Goal: Task Accomplishment & Management: Use online tool/utility

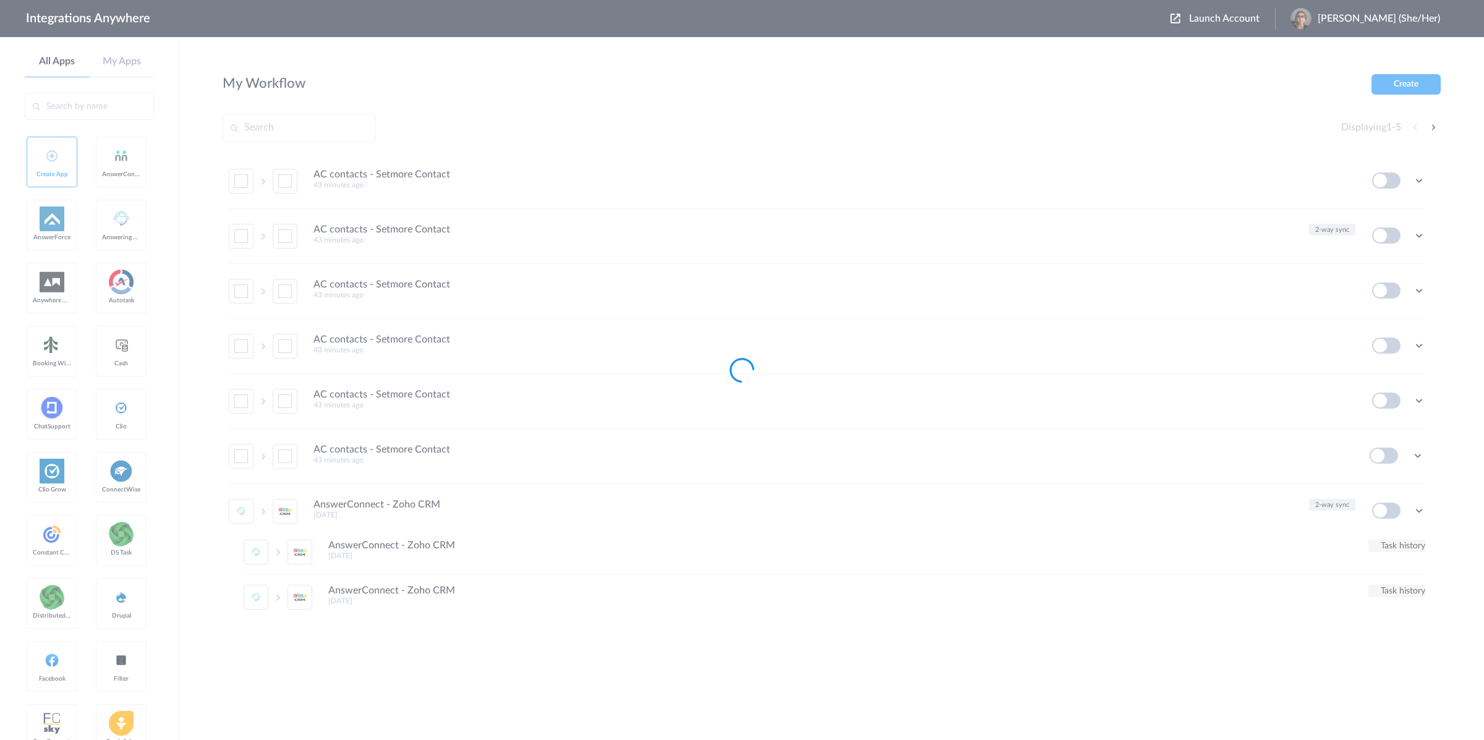
click at [1255, 50] on div at bounding box center [742, 370] width 1484 height 740
click at [1241, 22] on div at bounding box center [742, 370] width 1484 height 740
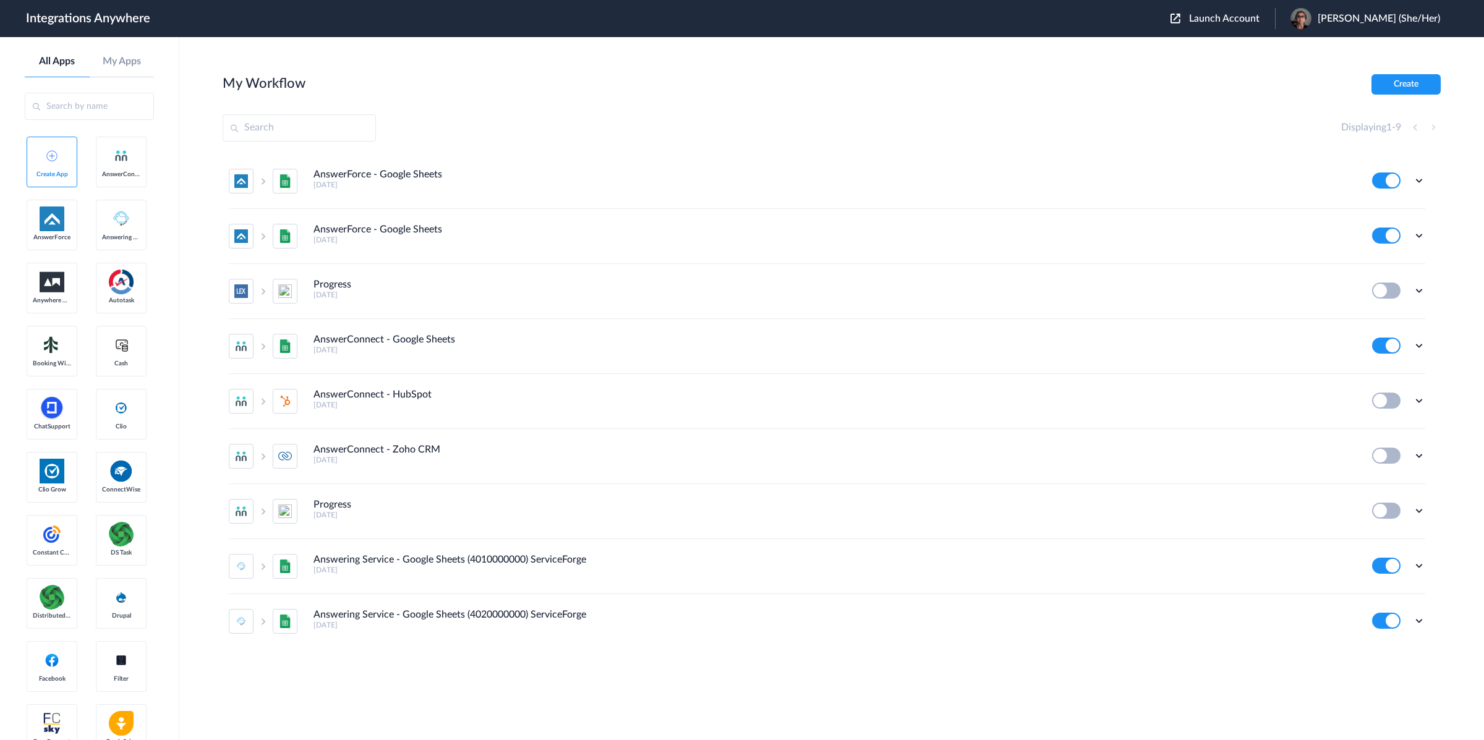
click at [1241, 22] on span "Launch Account" at bounding box center [1224, 19] width 71 height 10
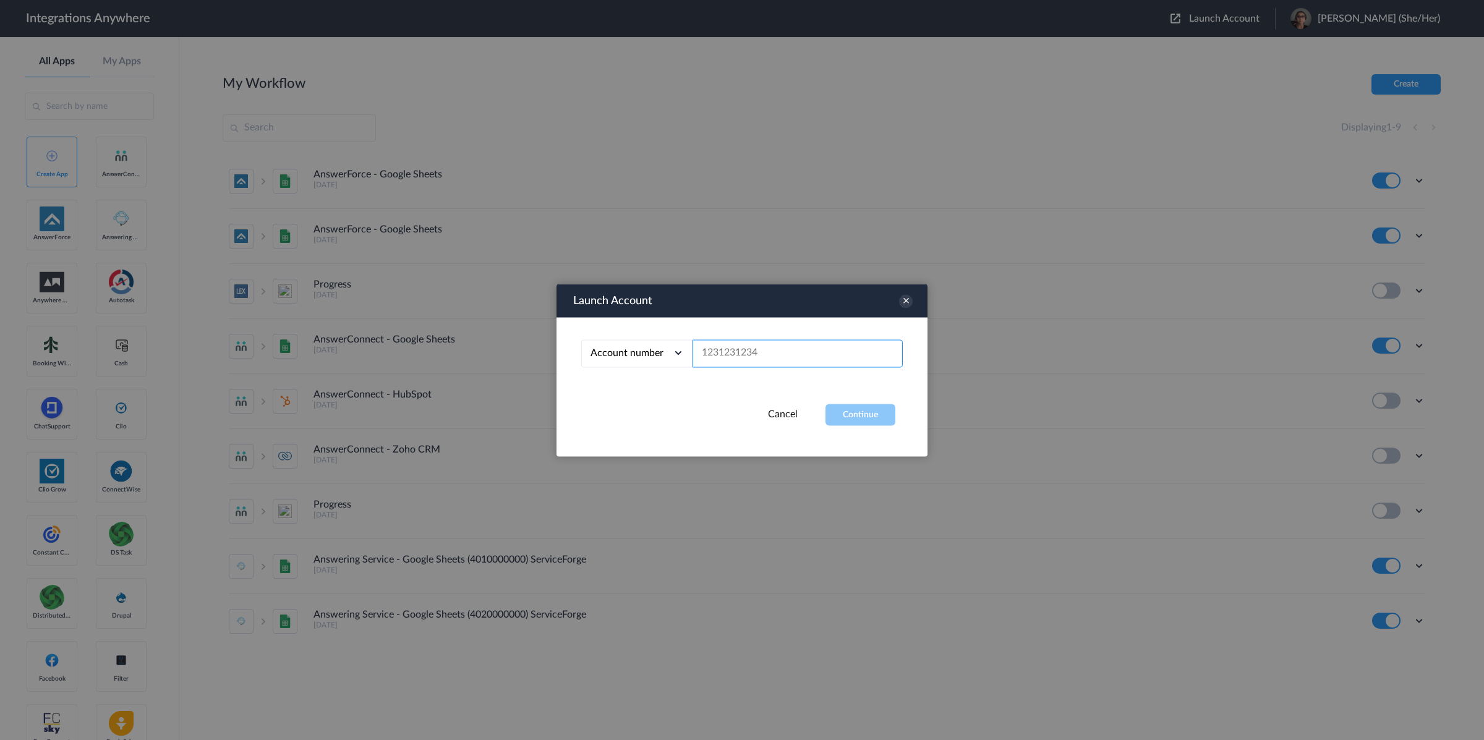
click at [735, 356] on input "text" at bounding box center [798, 354] width 210 height 28
paste input "9804043768"
type input "9804043768"
click at [844, 401] on div "Account number Account number Email address 9804043768" at bounding box center [742, 360] width 371 height 87
click at [847, 409] on button "Continue" at bounding box center [861, 415] width 70 height 22
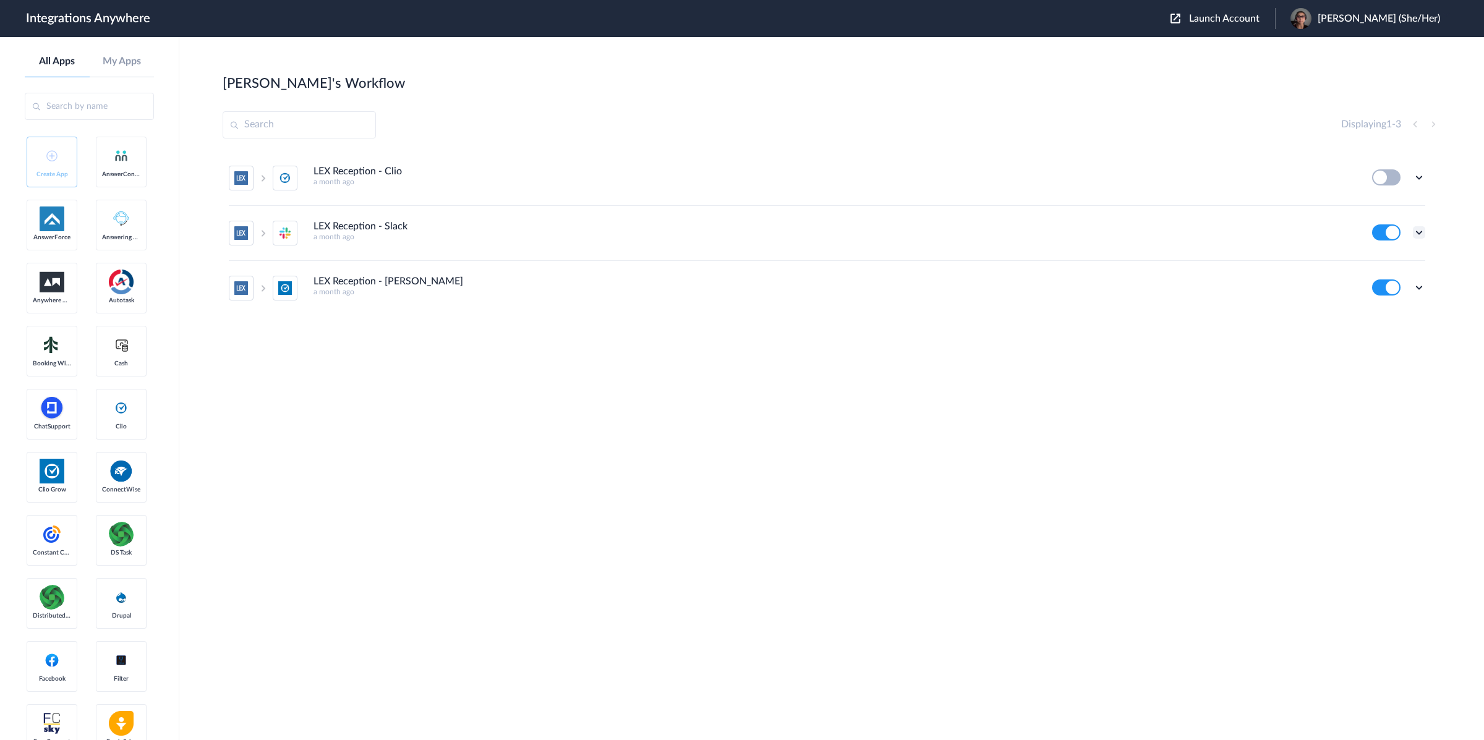
click at [1422, 235] on icon at bounding box center [1419, 232] width 12 height 12
click at [1392, 286] on link "Task history" at bounding box center [1383, 284] width 59 height 9
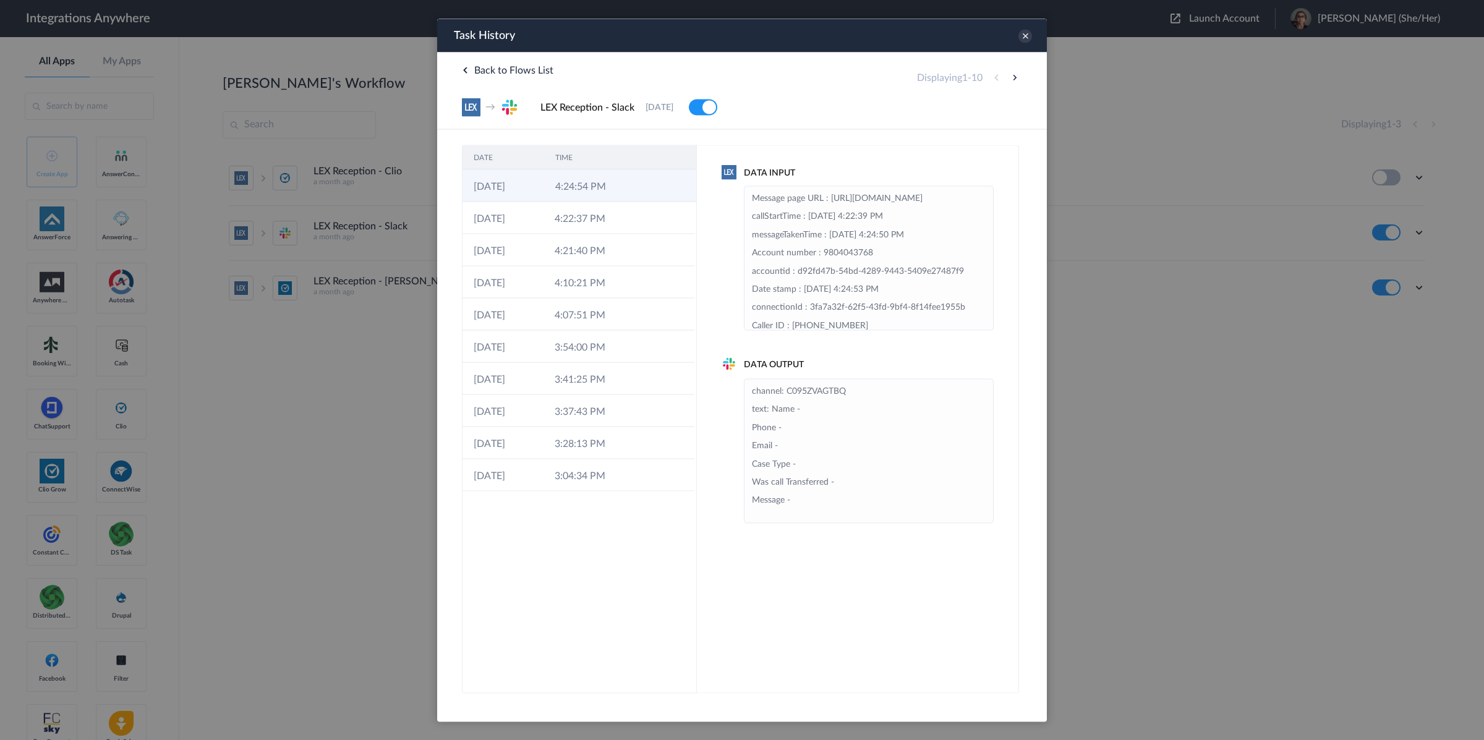
click at [651, 188] on td at bounding box center [672, 185] width 47 height 32
click at [623, 231] on td "4:22:37 PM" at bounding box center [584, 218] width 81 height 32
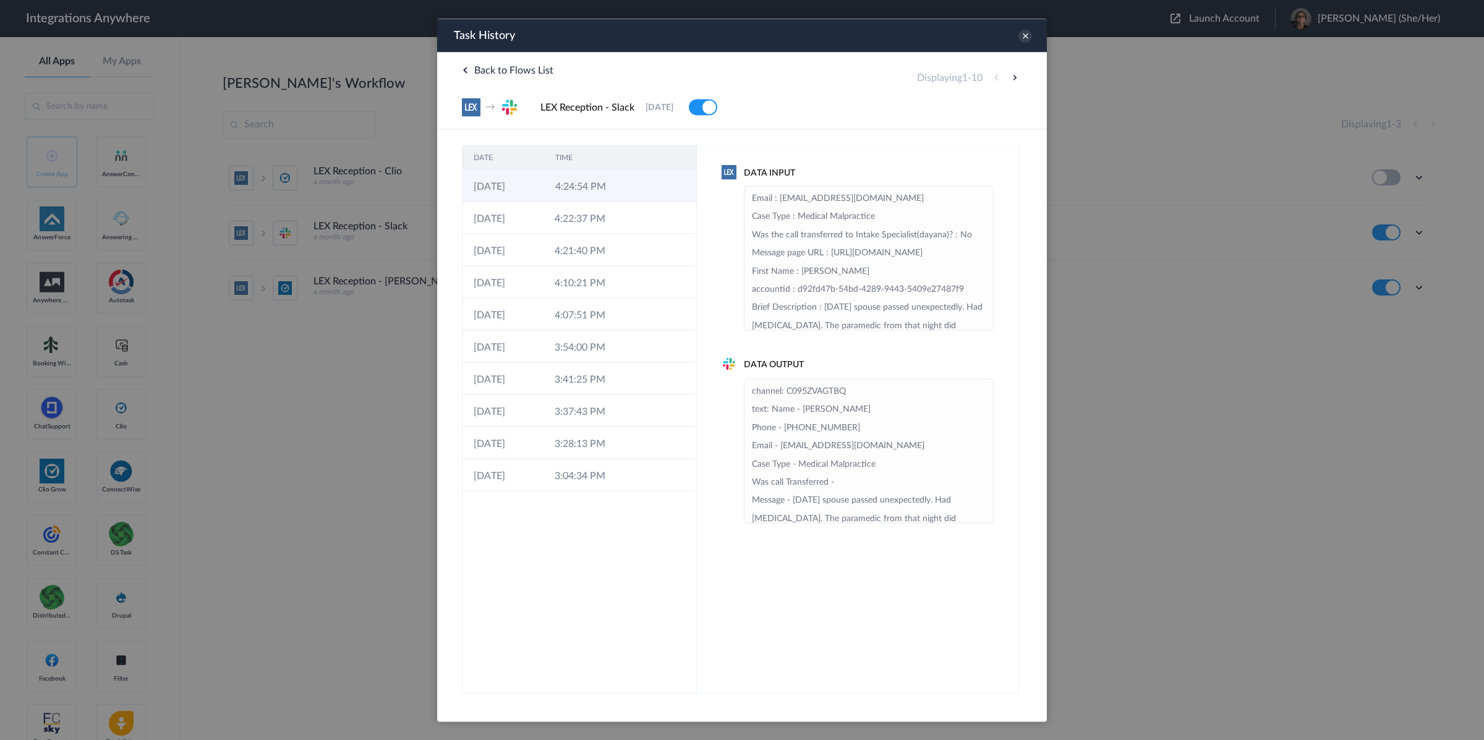
click at [636, 190] on td at bounding box center [639, 185] width 24 height 32
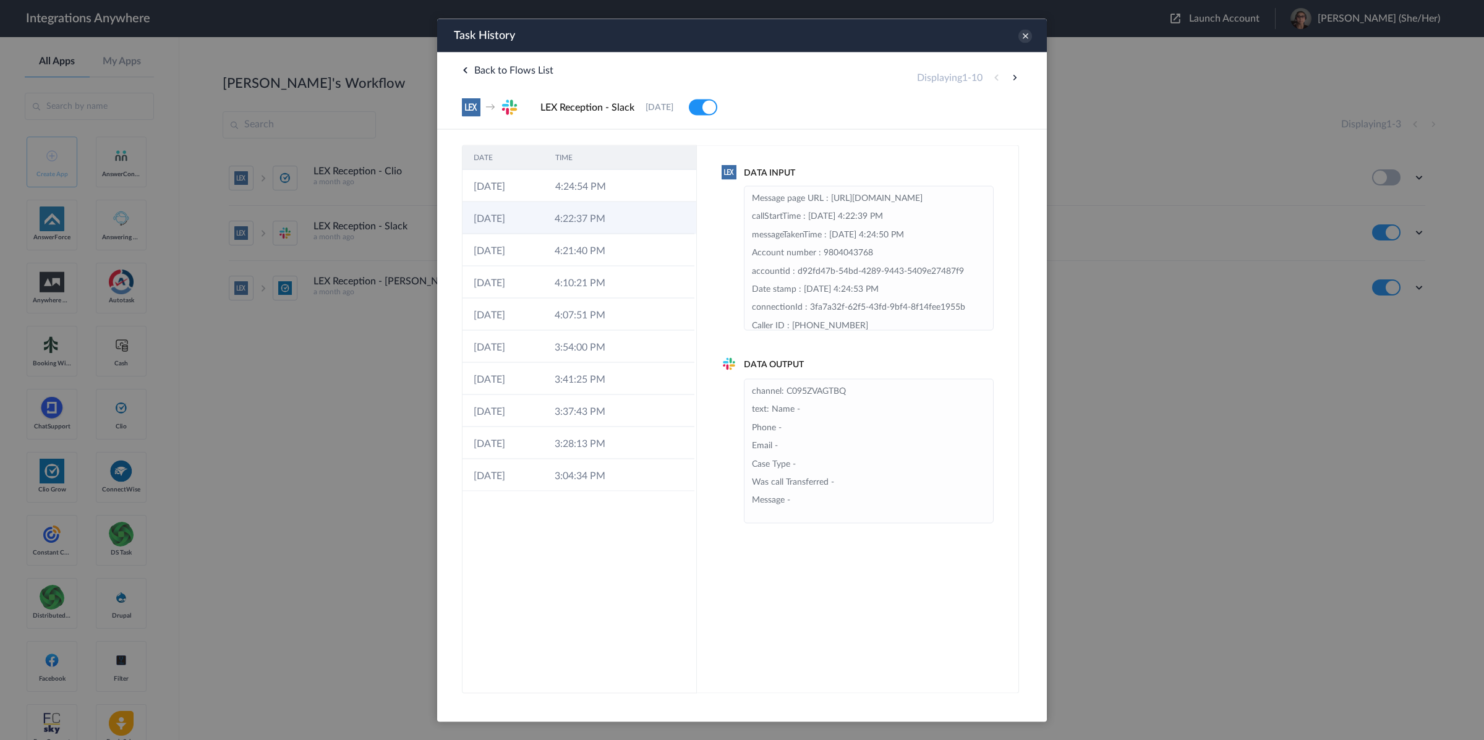
click at [650, 230] on td at bounding box center [671, 218] width 46 height 32
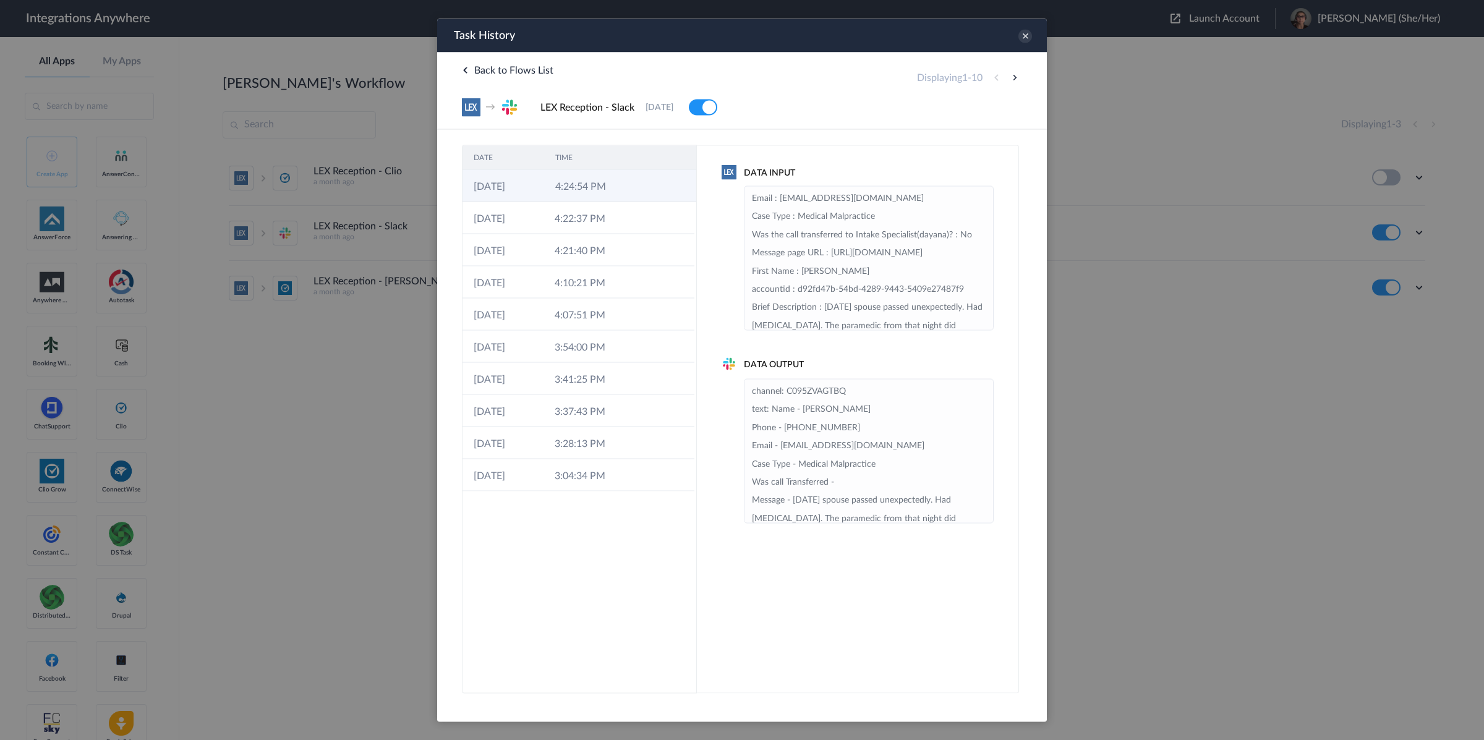
click at [650, 182] on td at bounding box center [672, 185] width 47 height 32
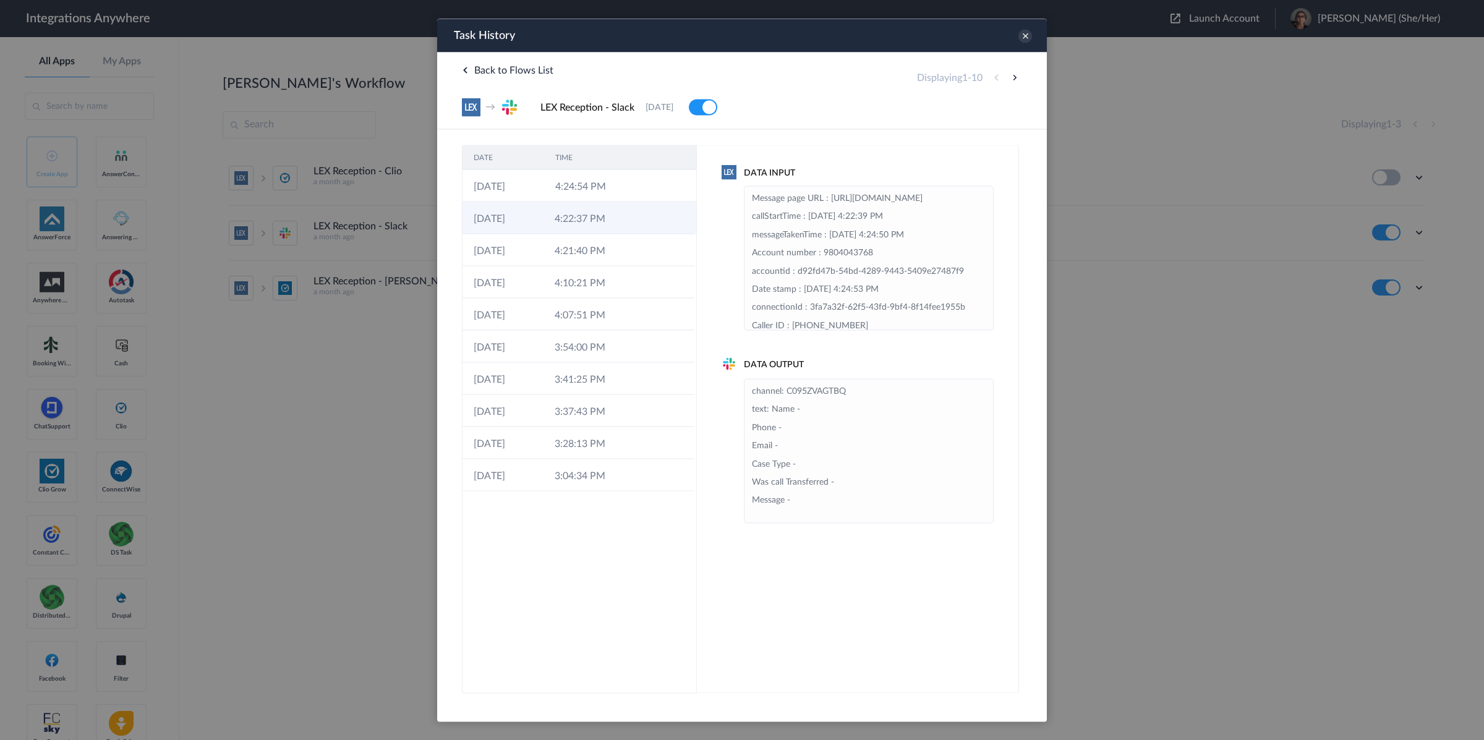
click at [610, 213] on td "4:22:37 PM" at bounding box center [584, 218] width 81 height 32
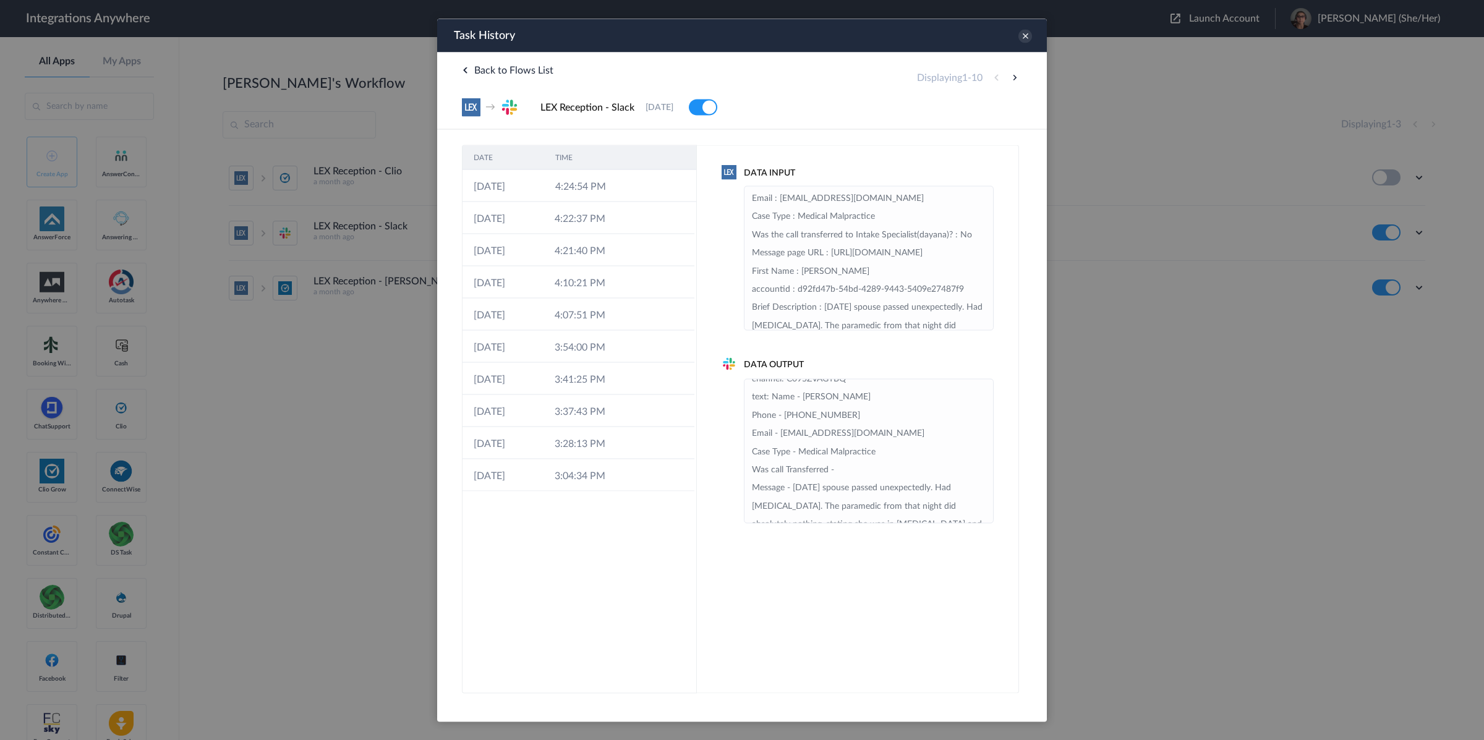
scroll to position [9, 0]
click at [604, 215] on td "4:22:37 PM" at bounding box center [584, 218] width 81 height 32
click at [1025, 36] on icon at bounding box center [1026, 36] width 14 height 14
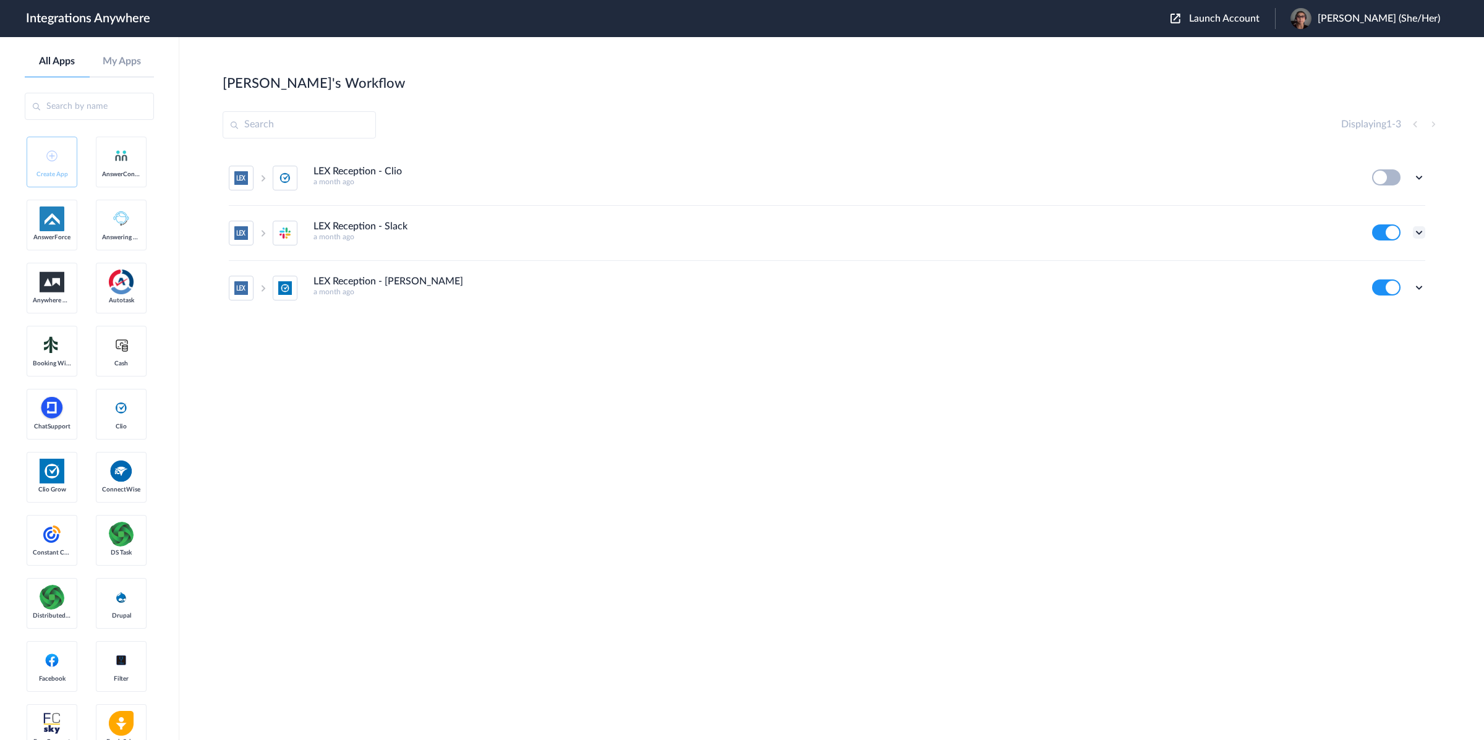
click at [1419, 233] on icon at bounding box center [1419, 232] width 12 height 12
click at [1401, 263] on li "Edit" at bounding box center [1385, 261] width 80 height 23
click at [1418, 230] on icon at bounding box center [1419, 232] width 12 height 12
click at [1406, 288] on link "Task history" at bounding box center [1383, 284] width 59 height 9
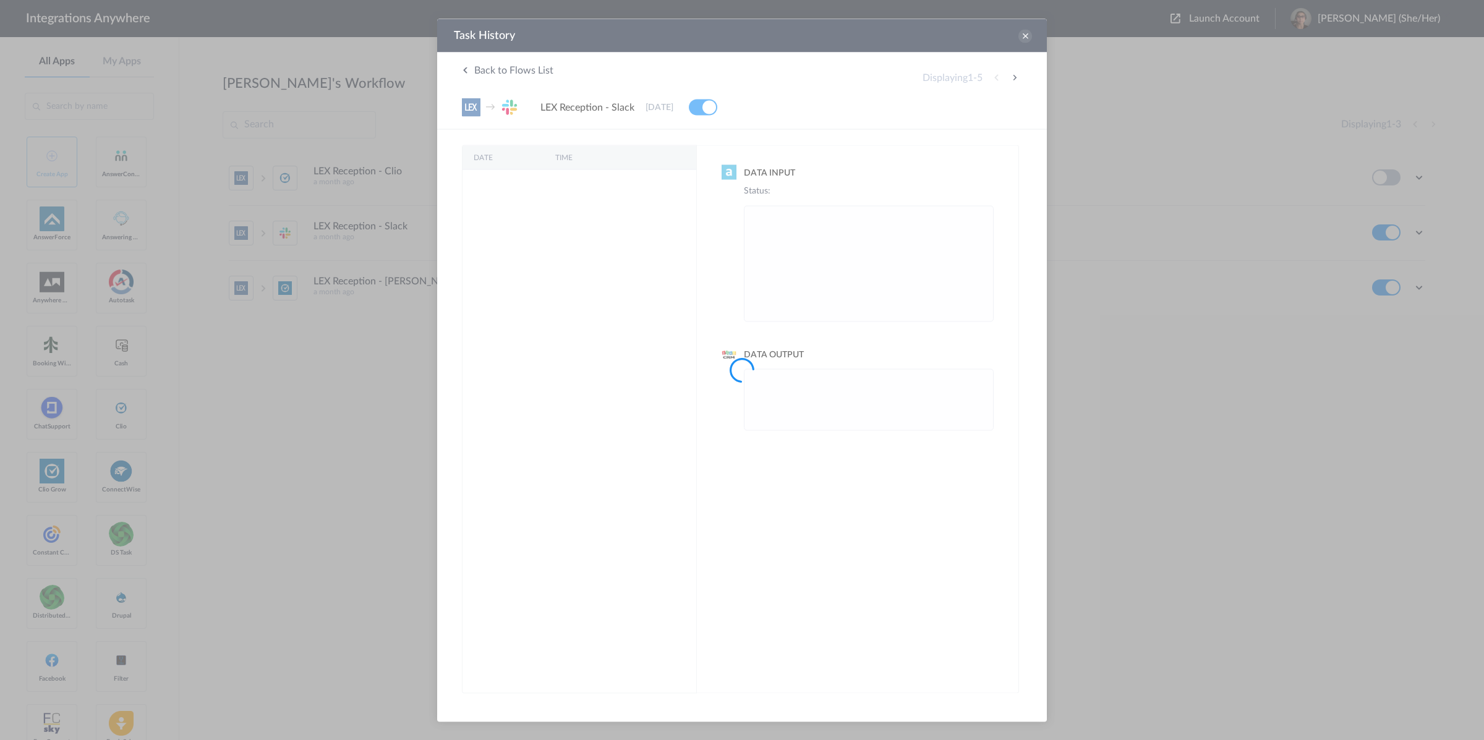
scroll to position [0, 0]
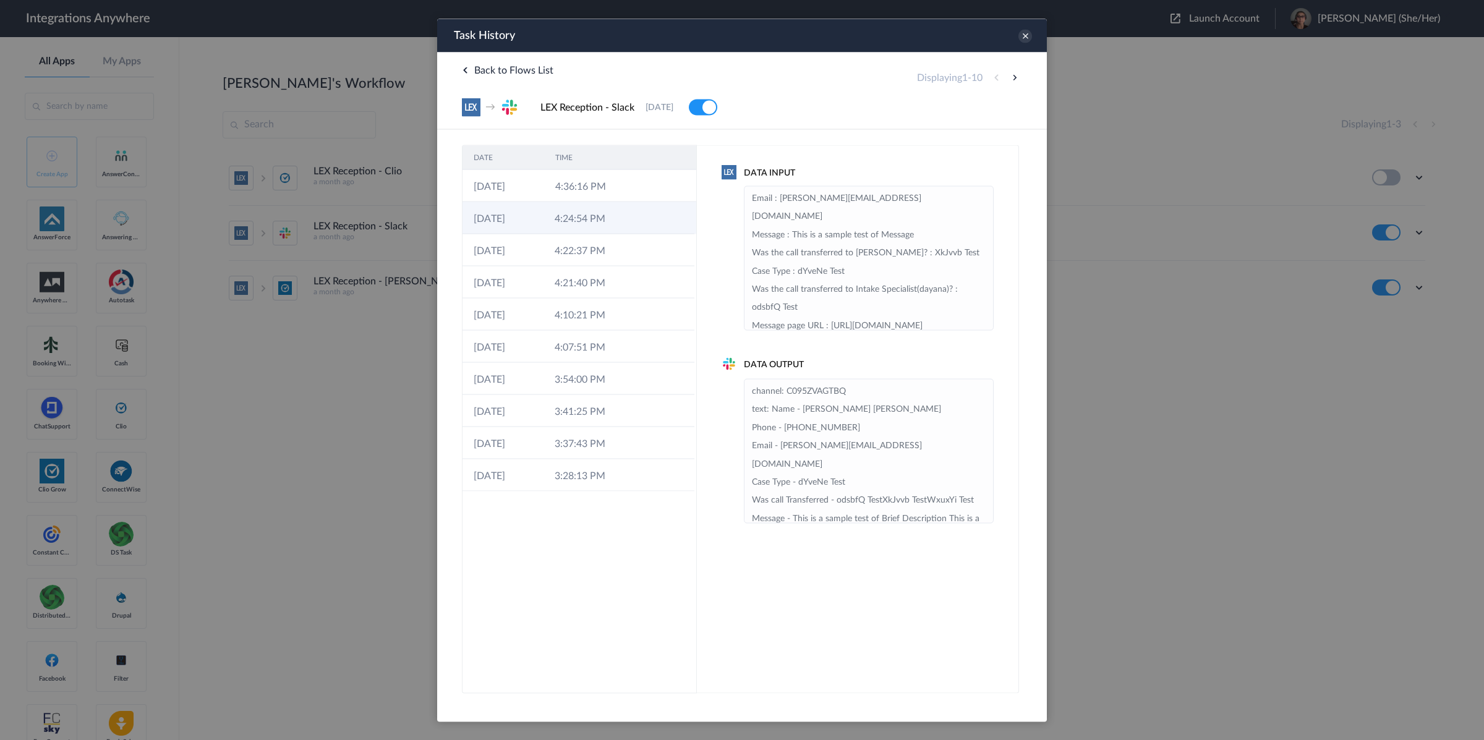
click at [584, 212] on td "4:24:54 PM" at bounding box center [584, 218] width 81 height 32
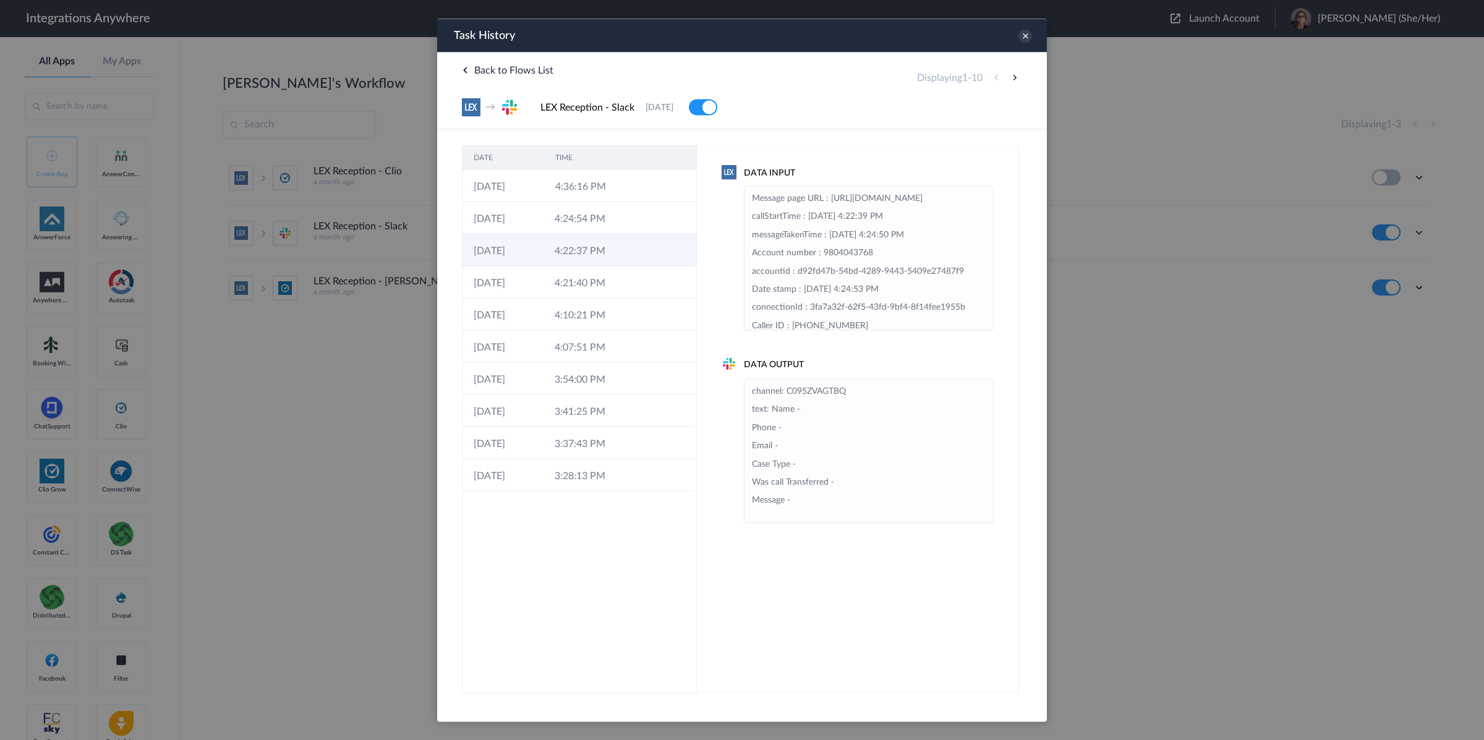
click at [621, 252] on td "4:22:37 PM" at bounding box center [584, 250] width 81 height 32
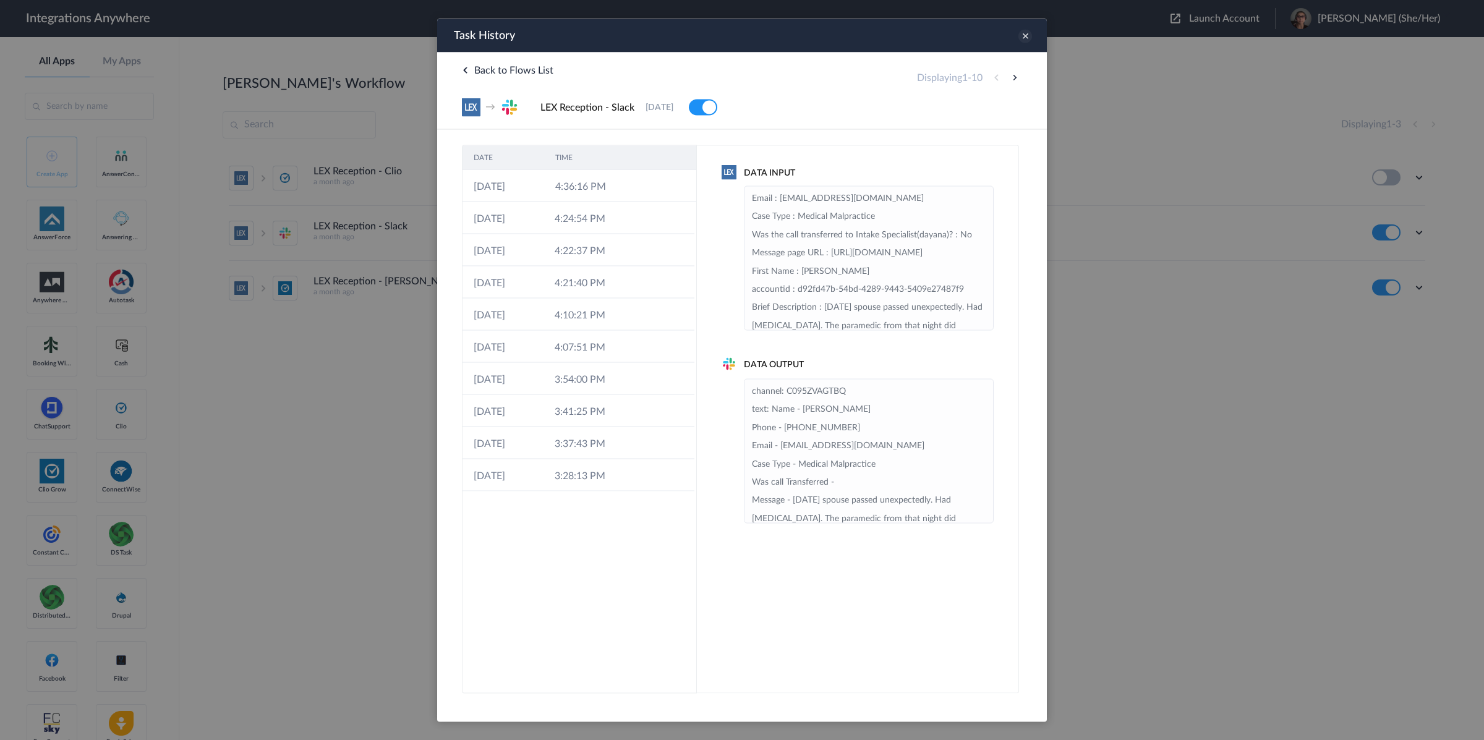
click at [1024, 36] on icon at bounding box center [1026, 36] width 14 height 14
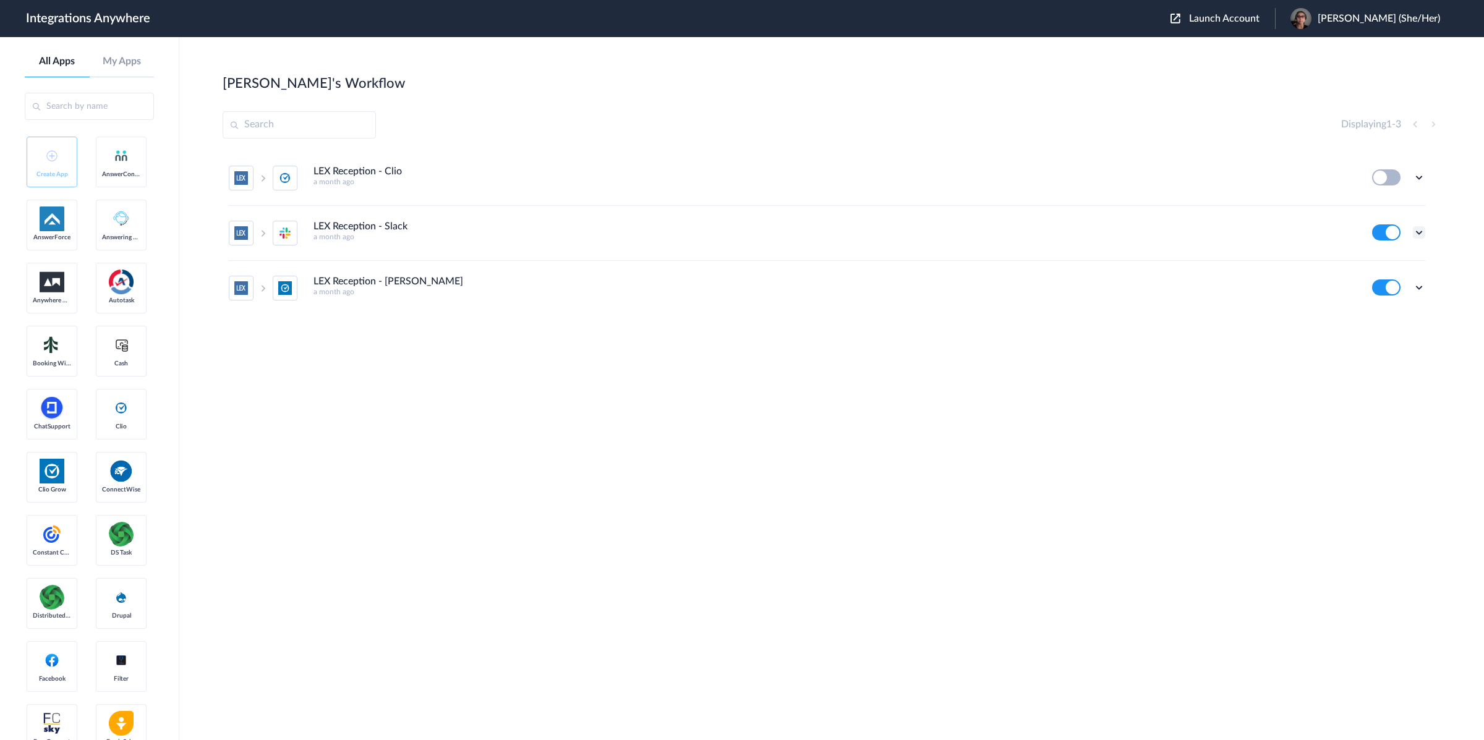
click at [1419, 235] on icon at bounding box center [1419, 232] width 12 height 12
click at [1397, 287] on link "Task history" at bounding box center [1383, 284] width 59 height 9
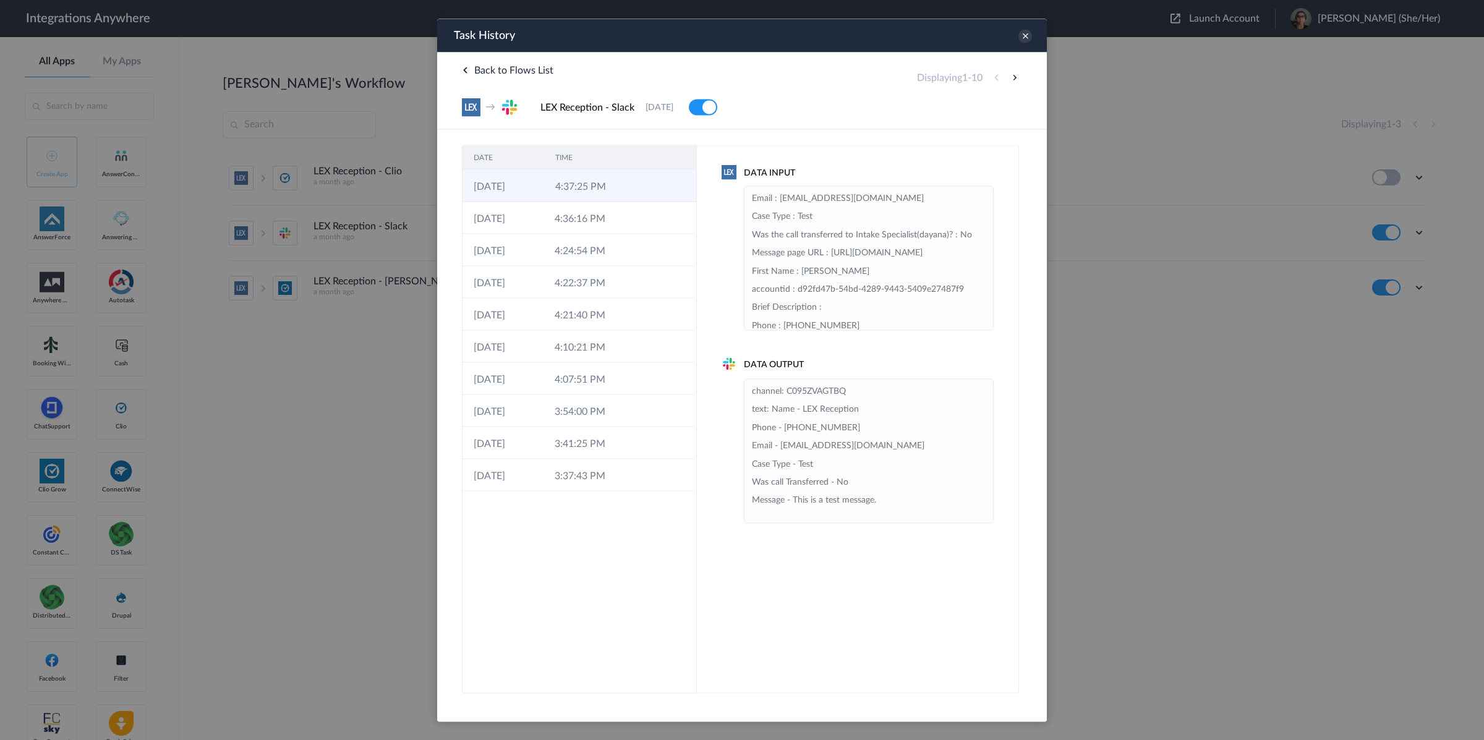
click at [584, 194] on td "4:37:25 PM" at bounding box center [585, 185] width 82 height 32
click at [585, 189] on td "4:37:25 PM" at bounding box center [585, 185] width 82 height 32
click at [1024, 37] on icon at bounding box center [1026, 36] width 14 height 14
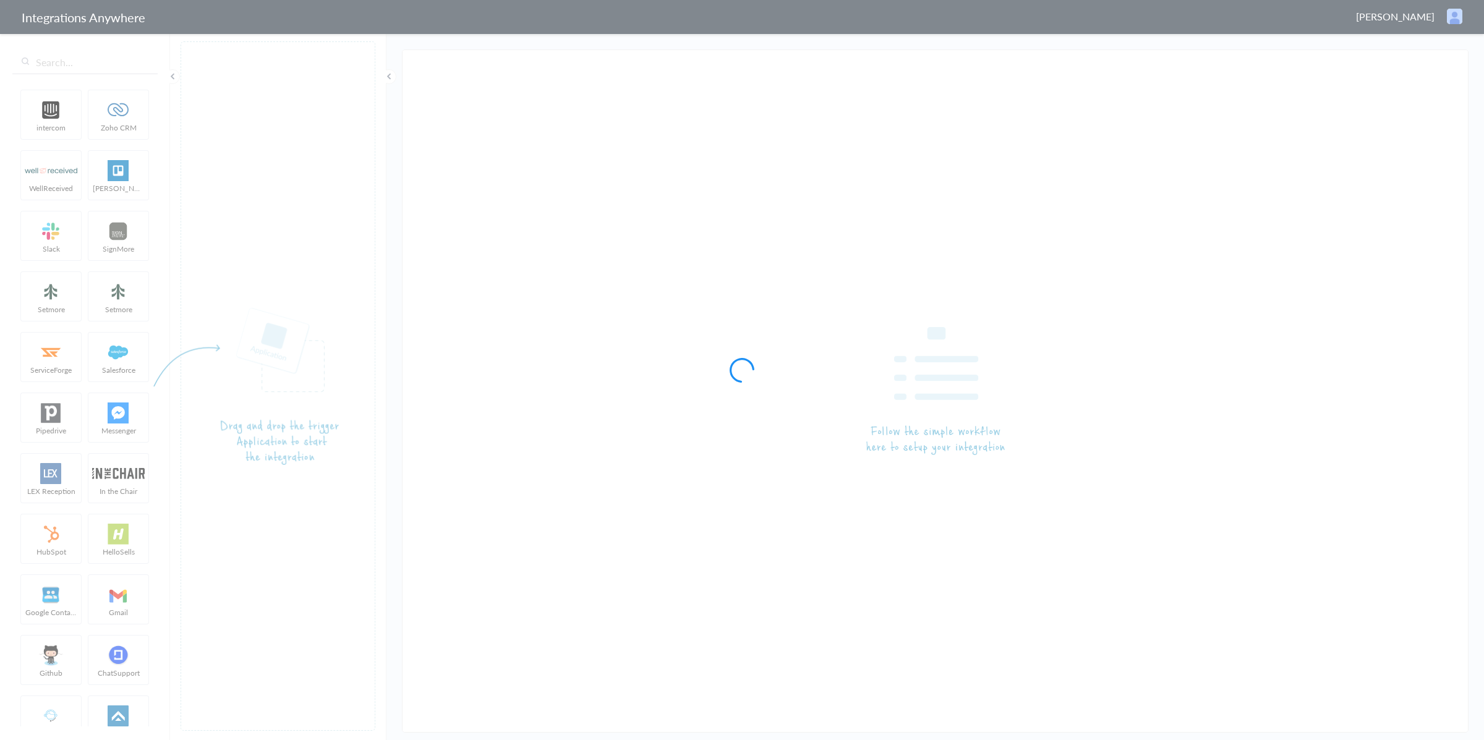
type input "LEX Reception - Slack"
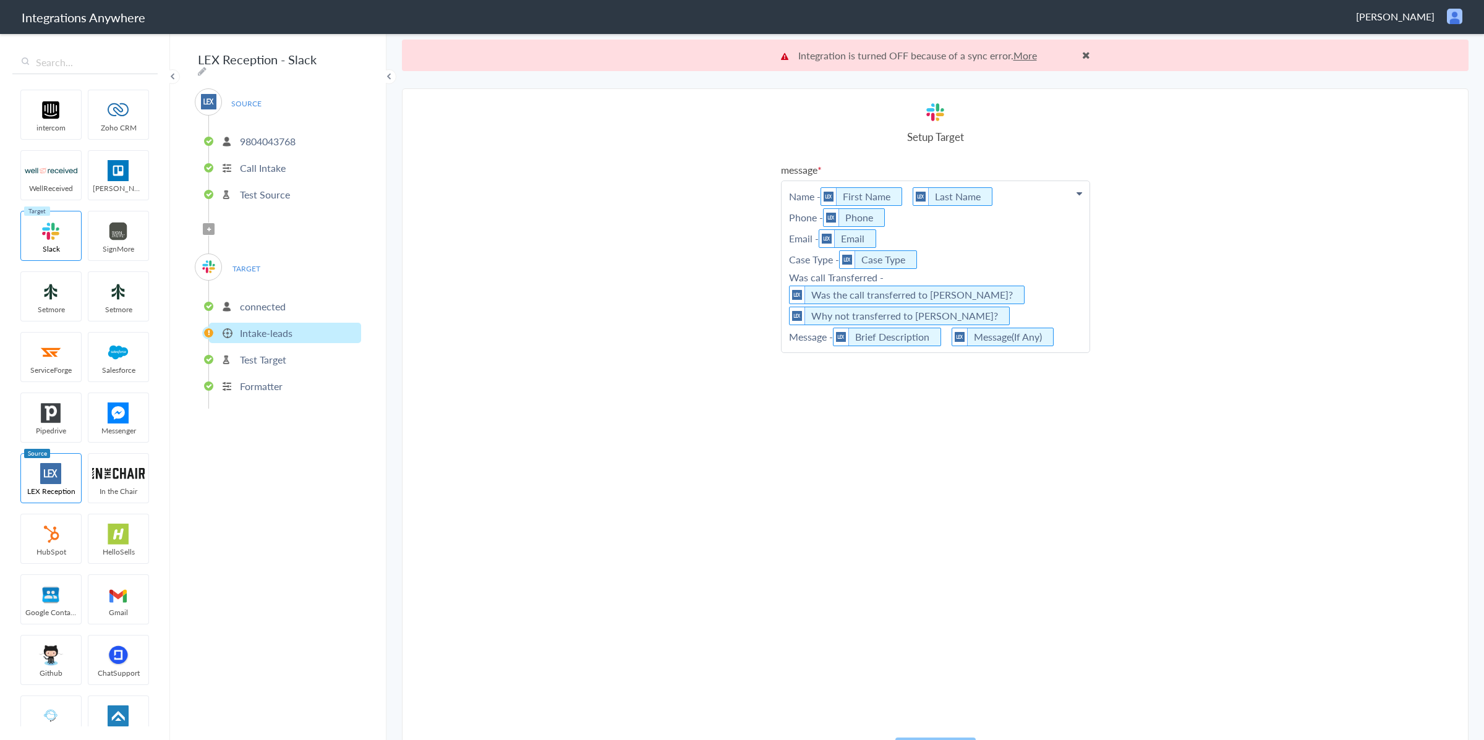
click at [908, 278] on p "Name - First Name Last Name Phone - Phone Email - Email Case Type - Case Type W…" at bounding box center [936, 266] width 308 height 171
drag, startPoint x: 891, startPoint y: 275, endPoint x: 790, endPoint y: 280, distance: 101.0
click at [790, 280] on p "Name - First Name Last Name Phone - Phone Email - Email Case Type - Case Type W…" at bounding box center [936, 266] width 308 height 171
click at [907, 280] on p "Name - First Name Last Name Phone - Phone Email - Email Case Type - Case Type W…" at bounding box center [936, 266] width 308 height 171
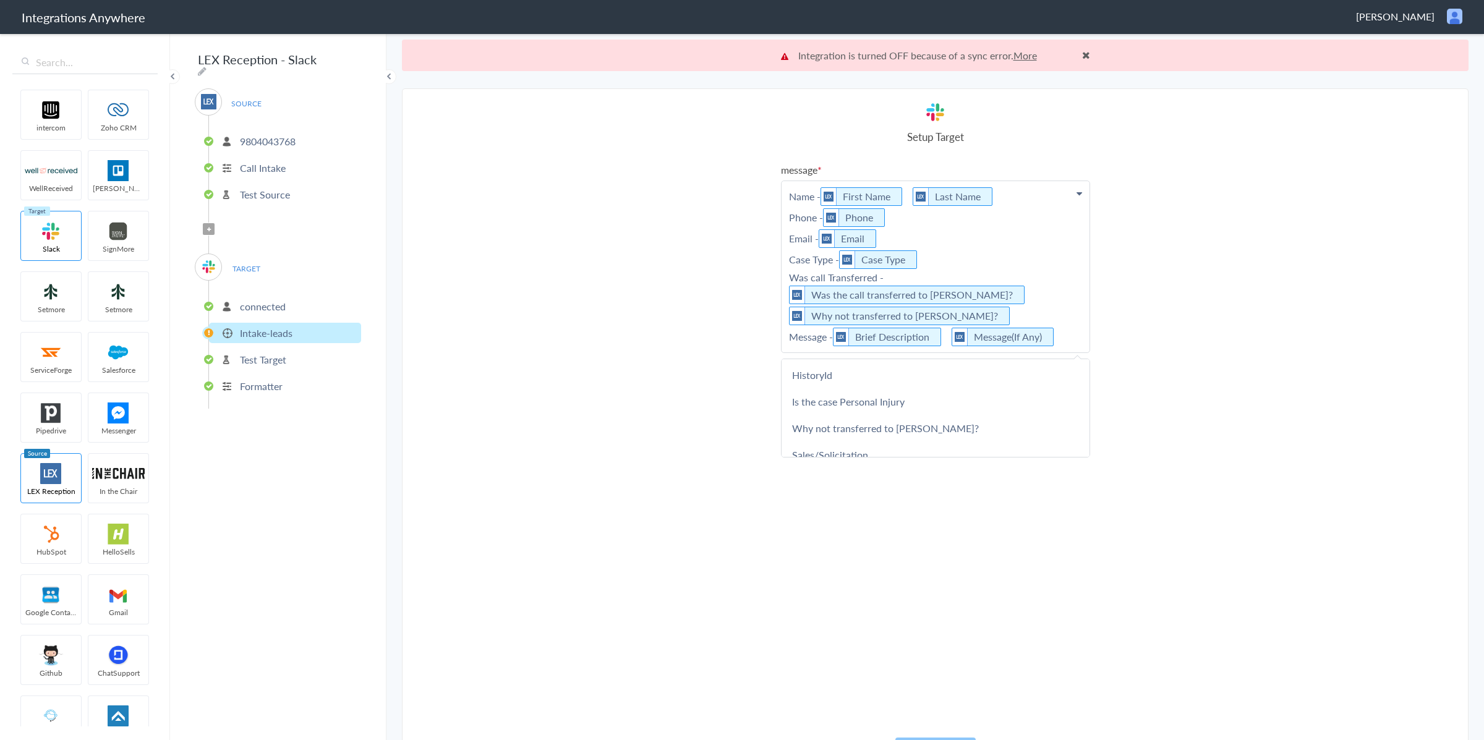
click at [909, 275] on p "Name - First Name Last Name Phone - Phone Email - Email Case Type - Case Type W…" at bounding box center [936, 266] width 308 height 171
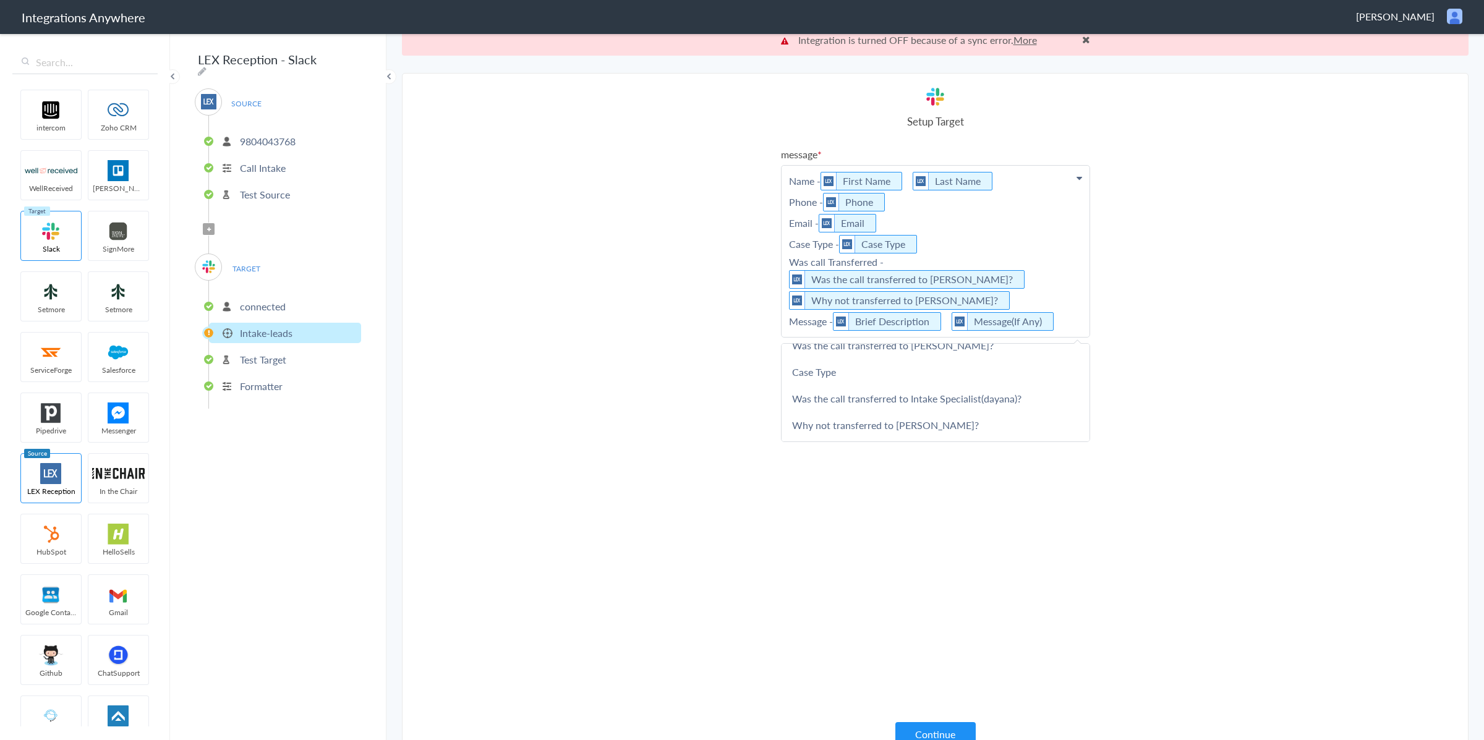
scroll to position [210, 0]
click at [907, 383] on link "Was the call transferred to Intake Specialist(dayana)?" at bounding box center [936, 389] width 308 height 27
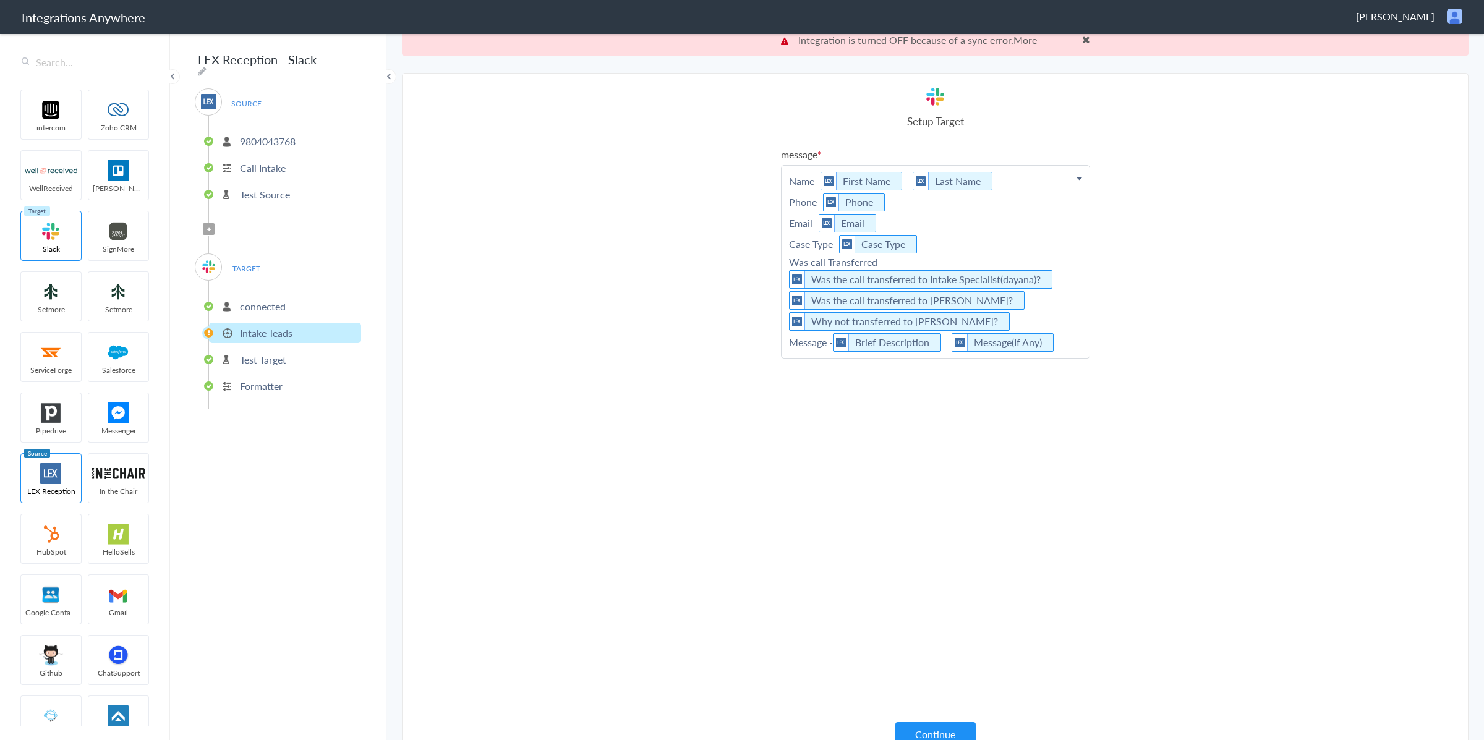
click at [954, 435] on div "message Name - First Name Last Name Phone - Phone Email - Email Case Type - Cas…" at bounding box center [935, 435] width 309 height 577
click at [915, 730] on button "Continue" at bounding box center [936, 734] width 80 height 24
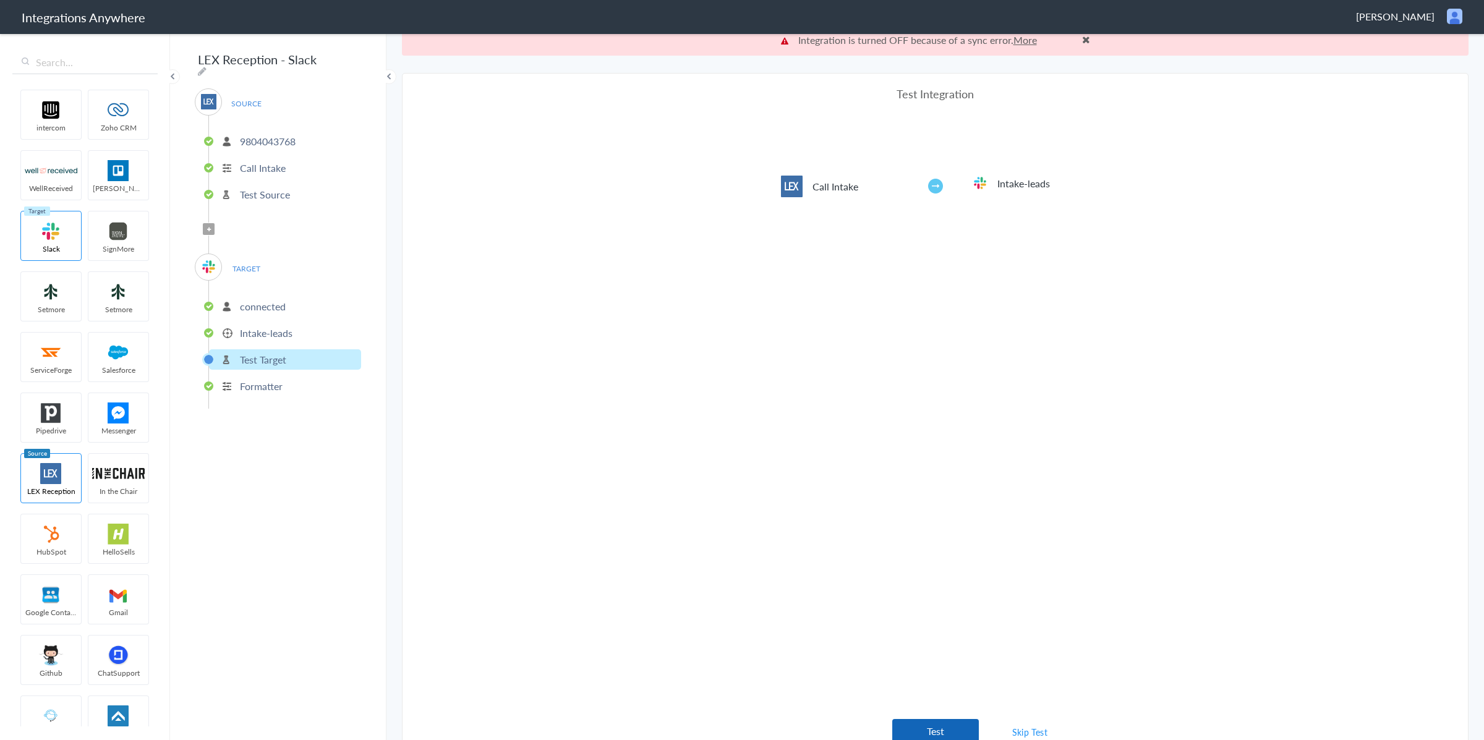
click at [945, 730] on button "Test" at bounding box center [935, 731] width 87 height 24
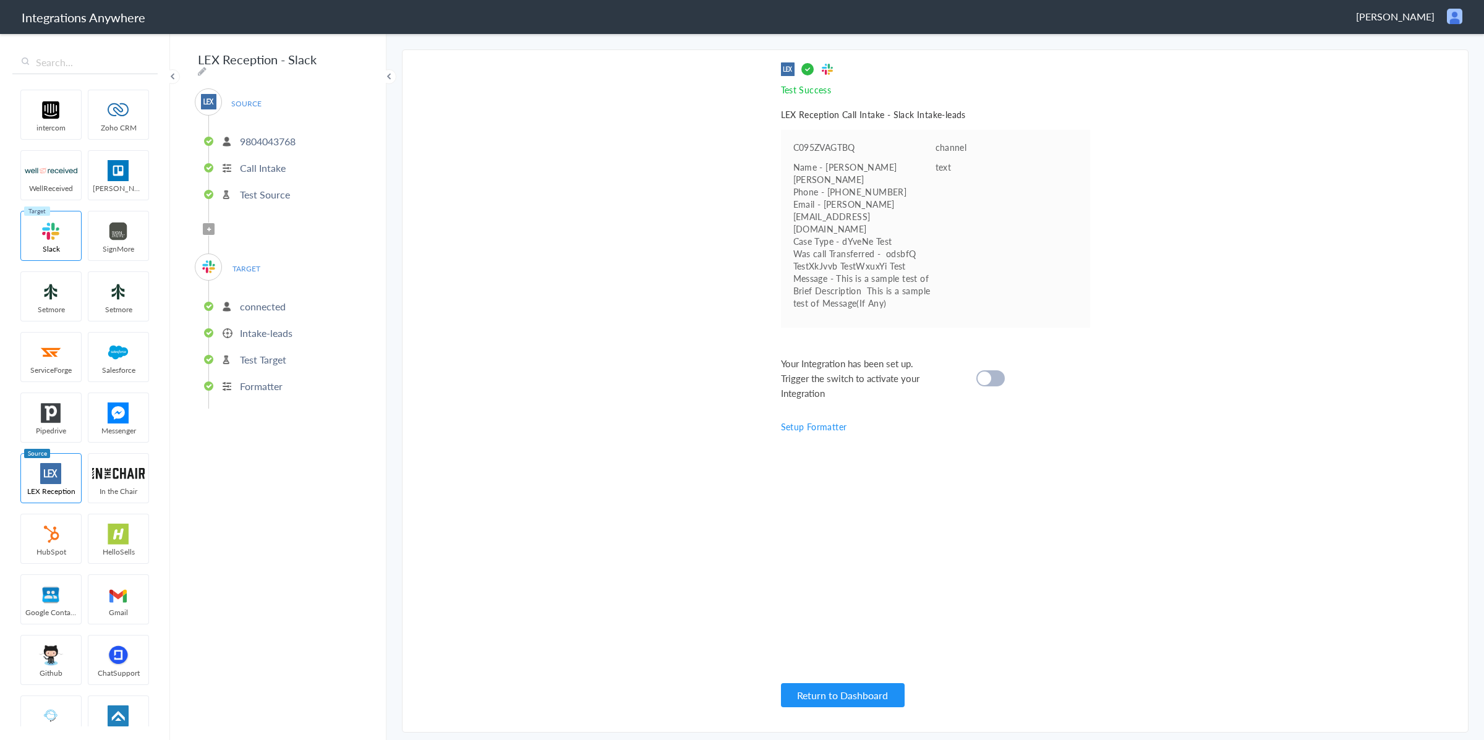
click at [985, 372] on cite at bounding box center [985, 379] width 14 height 14
click at [860, 697] on button "Return to Dashboard" at bounding box center [843, 695] width 124 height 24
